Goal: Transaction & Acquisition: Book appointment/travel/reservation

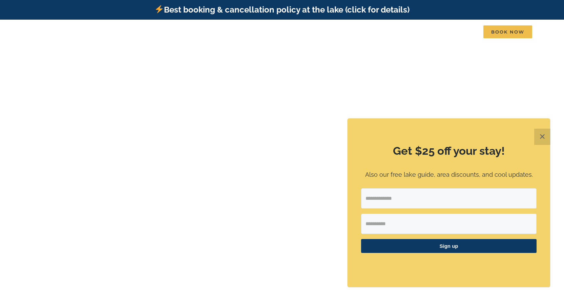
click at [475, 135] on div "Get $25 off your stay! Also our free lake guide, area discounts, and cool updat…" at bounding box center [448, 203] width 203 height 169
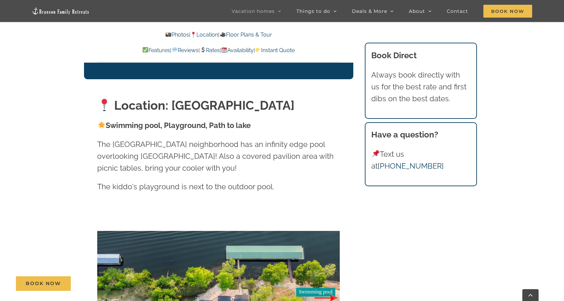
scroll to position [1253, 0]
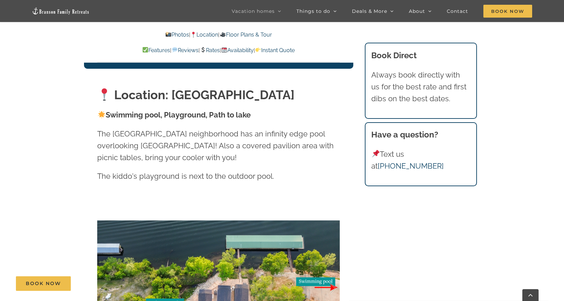
click at [216, 50] on link "Rates" at bounding box center [210, 50] width 20 height 6
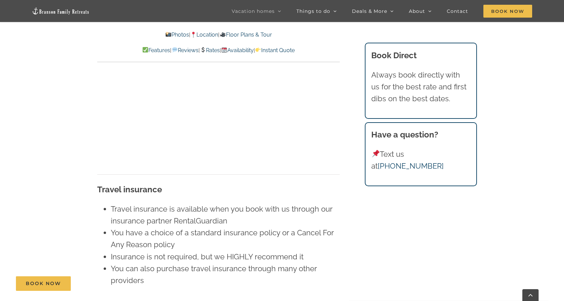
scroll to position [4447, 0]
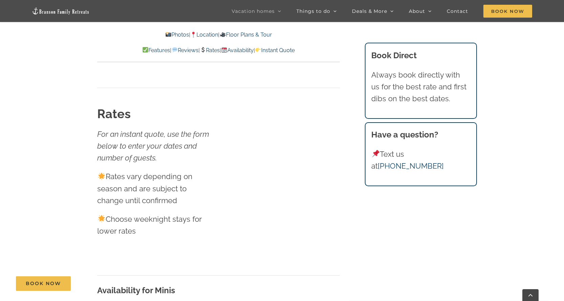
scroll to position [3702, 0]
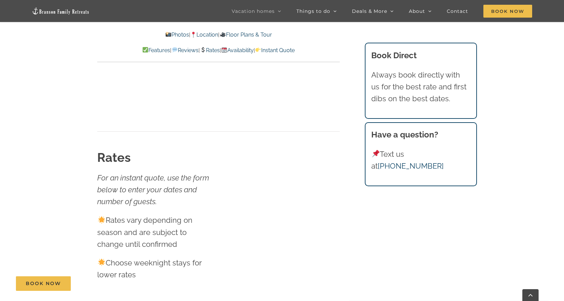
click at [295, 51] on link "Instant Quote" at bounding box center [275, 50] width 40 height 6
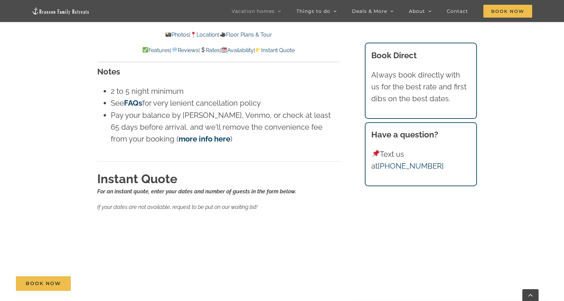
click at [206, 47] on link "Rates" at bounding box center [210, 50] width 20 height 6
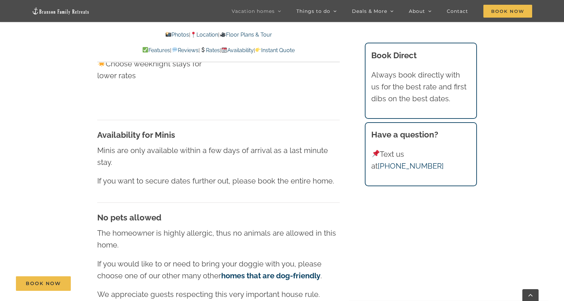
scroll to position [3905, 0]
